Goal: Information Seeking & Learning: Learn about a topic

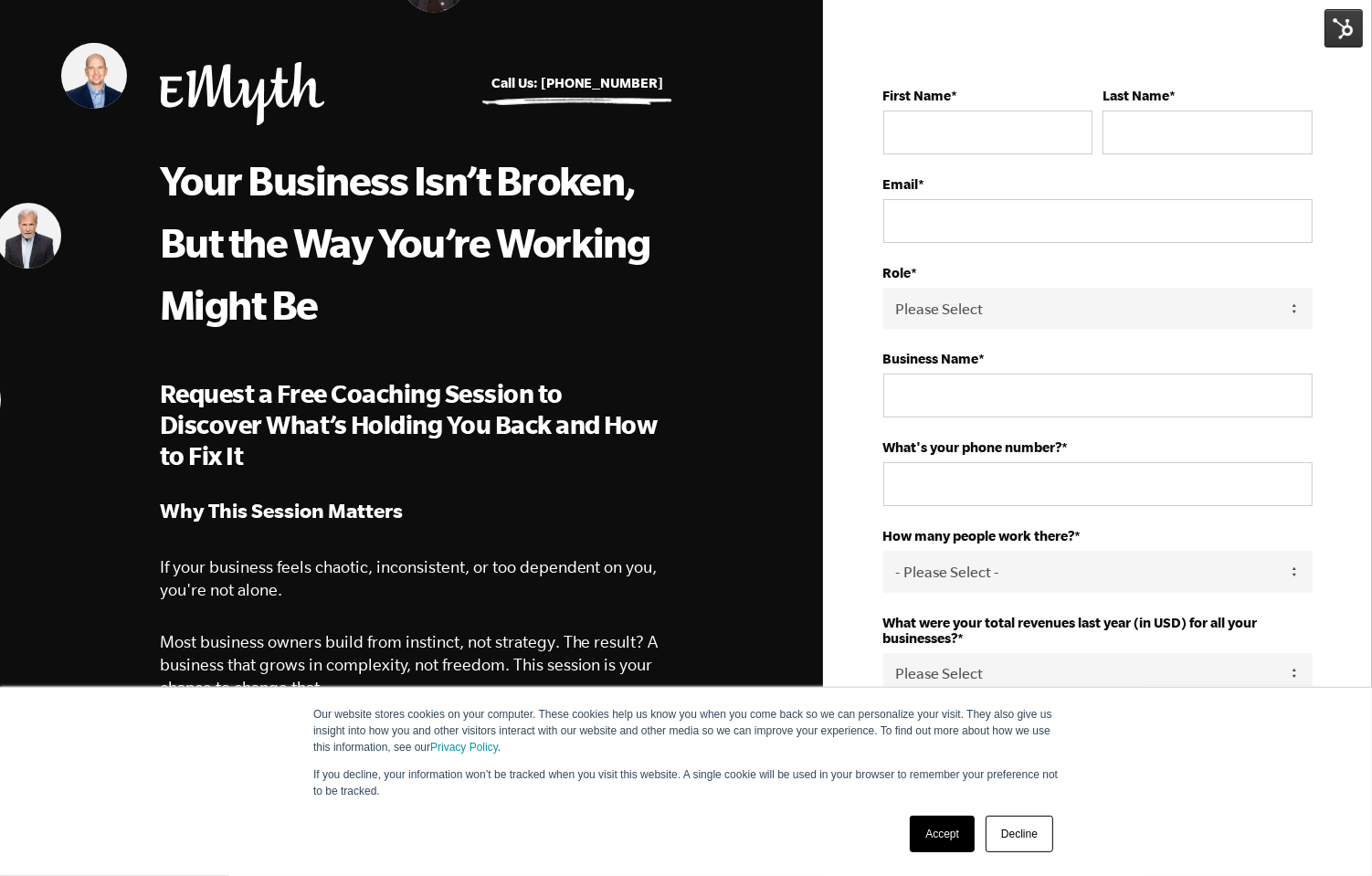
scroll to position [58, 0]
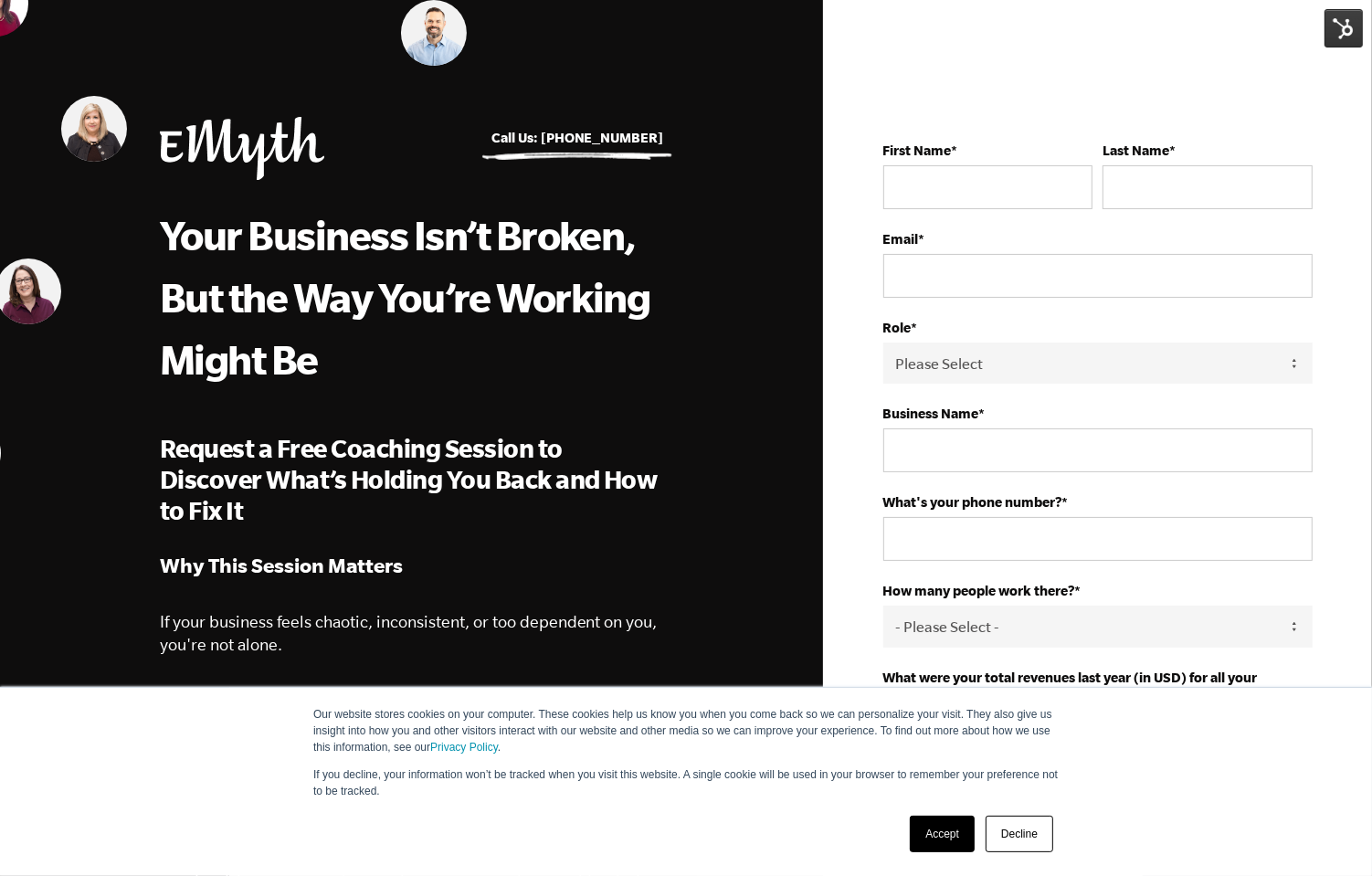
click at [184, 152] on img at bounding box center [242, 147] width 164 height 63
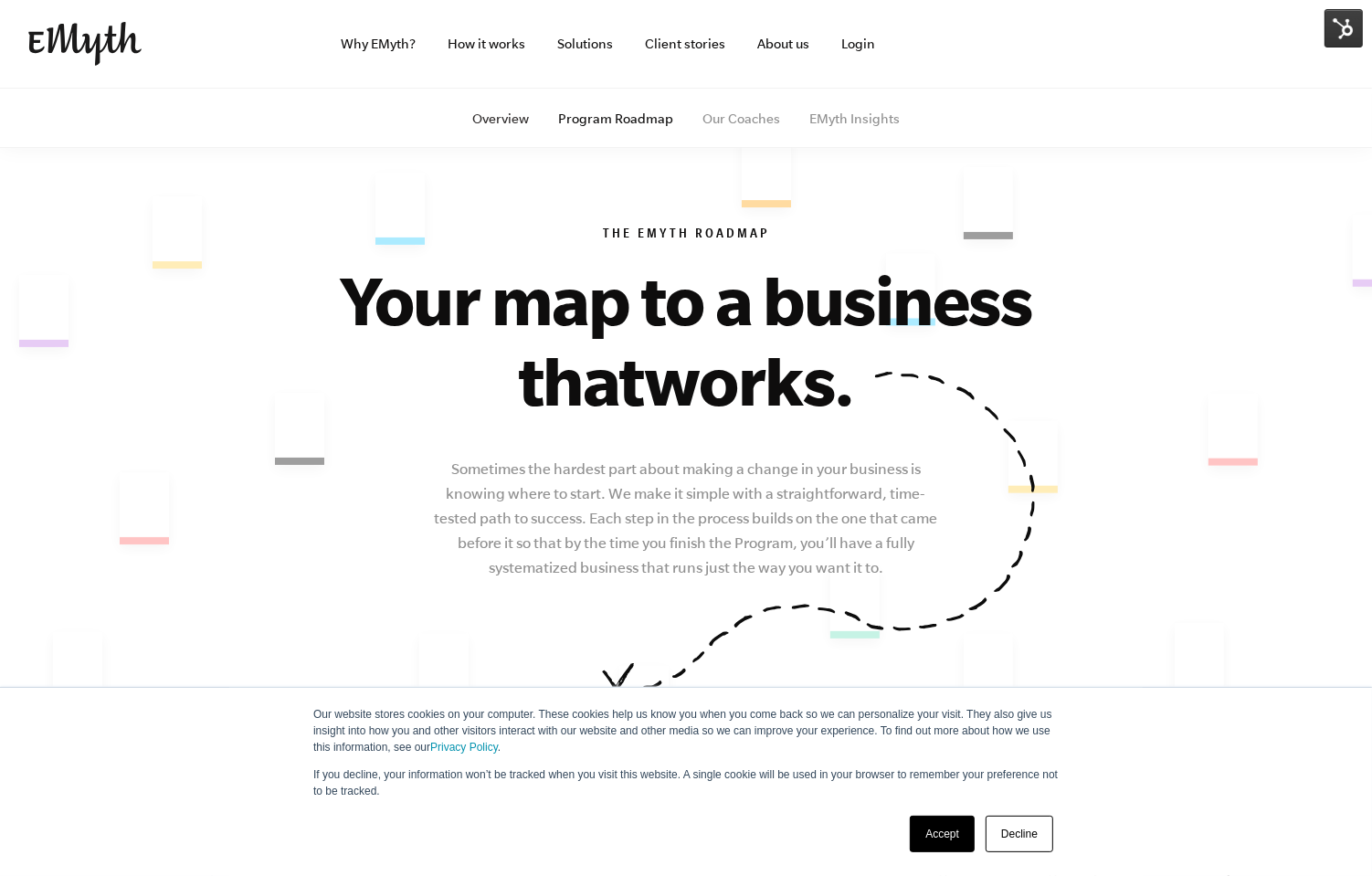
click at [500, 117] on link "Overview" at bounding box center [500, 118] width 57 height 15
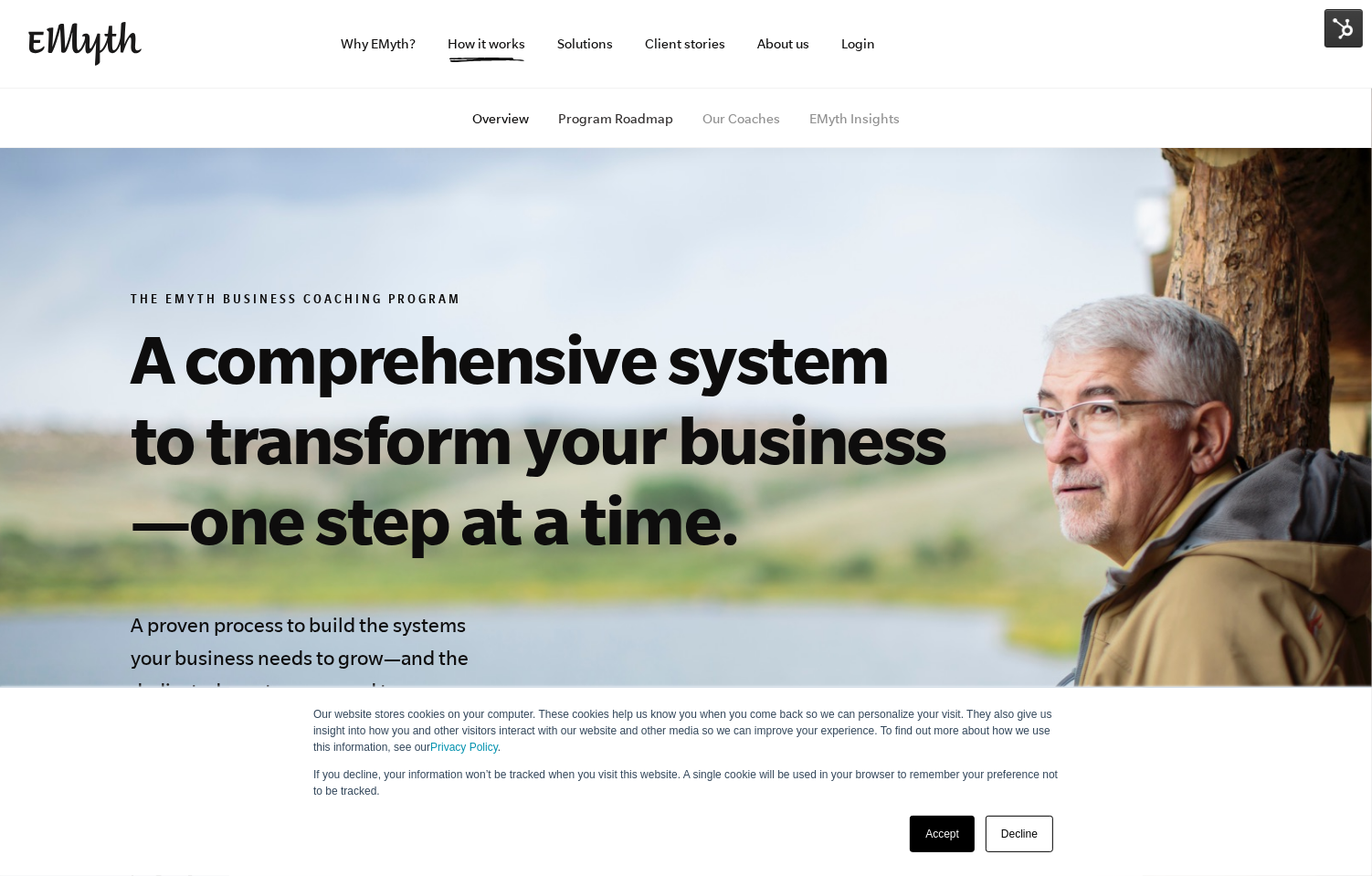
click at [580, 115] on link "Program Roadmap" at bounding box center [615, 118] width 115 height 15
